Goal: Complete application form: Complete application form

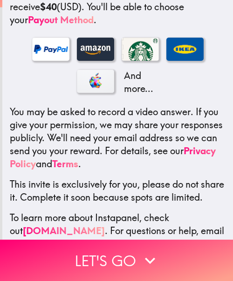
scroll to position [243, 0]
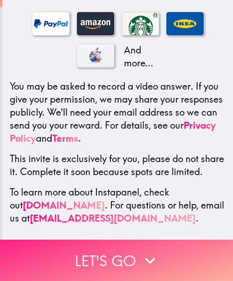
click at [152, 251] on icon "button" at bounding box center [150, 261] width 20 height 20
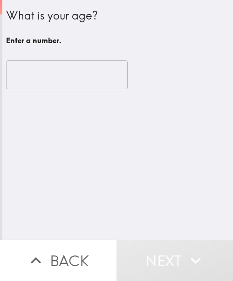
click at [139, 180] on div "What is your age? Enter a number. ​" at bounding box center [117, 120] width 230 height 240
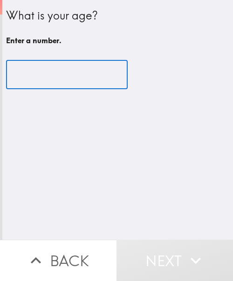
drag, startPoint x: 64, startPoint y: 70, endPoint x: 56, endPoint y: 69, distance: 7.6
click at [64, 70] on input "number" at bounding box center [66, 74] width 121 height 29
click at [50, 72] on input "number" at bounding box center [66, 74] width 121 height 29
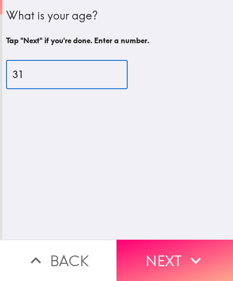
click at [57, 74] on input "31" at bounding box center [66, 74] width 121 height 29
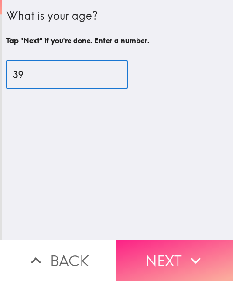
type input "39"
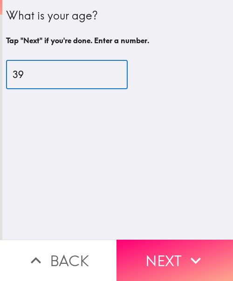
click at [168, 245] on button "Next" at bounding box center [174, 260] width 116 height 41
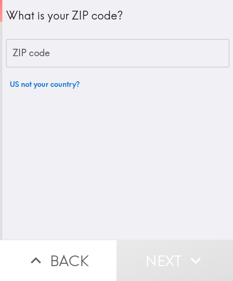
click at [51, 54] on input "ZIP code" at bounding box center [117, 53] width 223 height 29
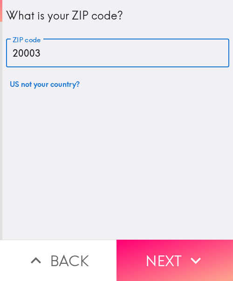
type input "20003"
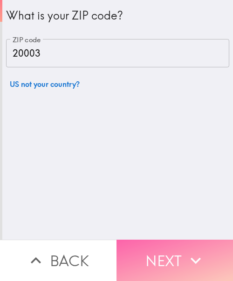
click at [163, 256] on button "Next" at bounding box center [174, 260] width 116 height 41
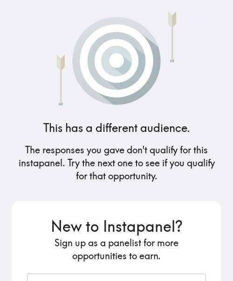
click at [134, 161] on h5 "The responses you gave don't qualify for this instapanel. Try the next one to s…" at bounding box center [116, 163] width 208 height 39
